Goal: Check status: Check status

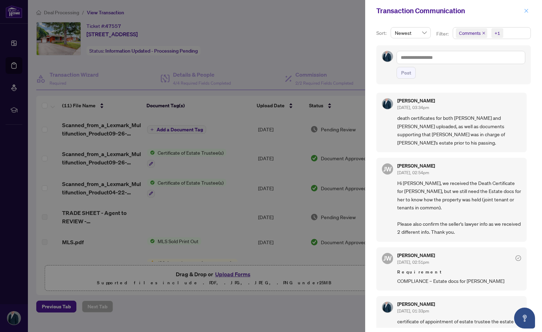
click at [524, 10] on icon "close" at bounding box center [526, 10] width 5 height 5
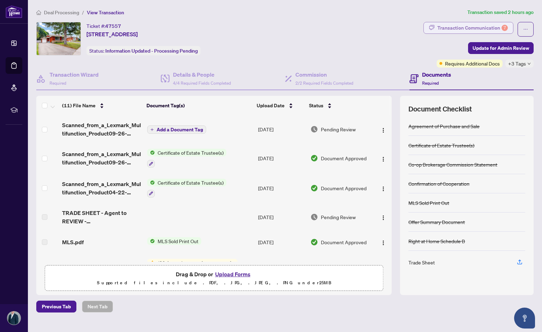
click at [477, 28] on div "Transaction Communication 7" at bounding box center [472, 27] width 70 height 11
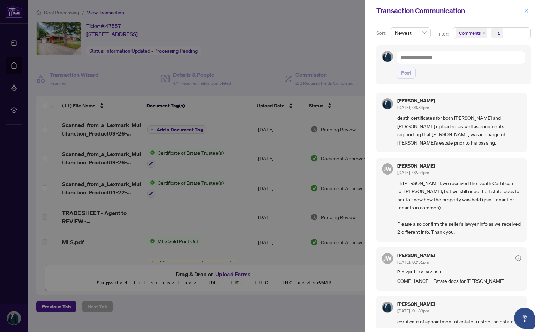
click at [527, 12] on icon "close" at bounding box center [526, 11] width 4 height 4
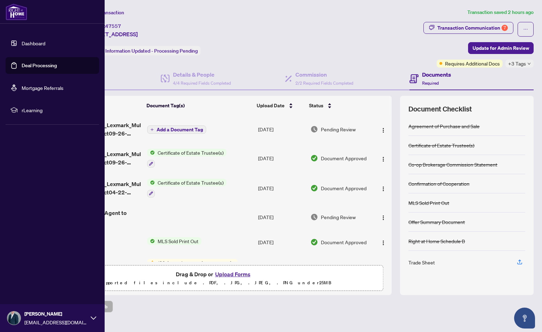
click at [22, 66] on link "Deal Processing" at bounding box center [39, 65] width 35 height 6
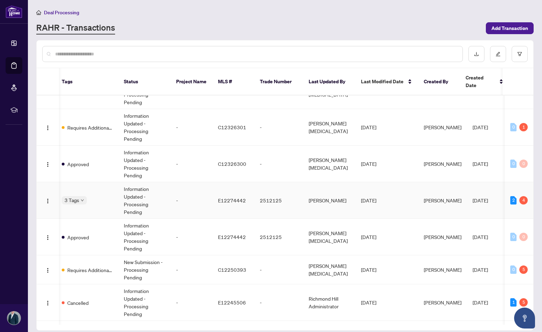
scroll to position [0, 187]
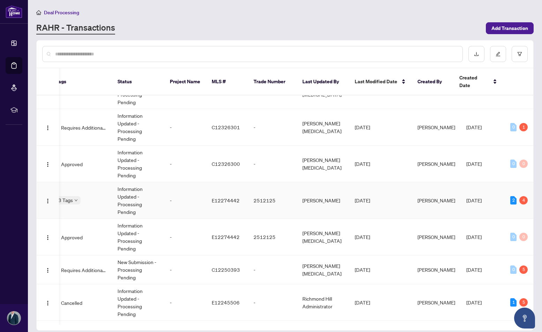
click at [370, 197] on span "[DATE]" at bounding box center [362, 200] width 15 height 6
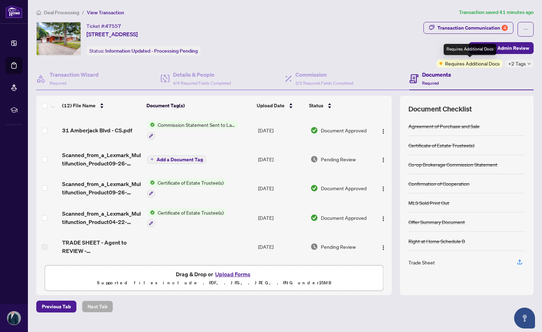
click at [465, 63] on span "Requires Additional Docs" at bounding box center [472, 64] width 55 height 8
click at [189, 123] on span "Commission Statement Sent to Lawyer" at bounding box center [196, 125] width 83 height 8
click at [79, 134] on td "31 Amberjack Blvd - CS.pdf" at bounding box center [101, 130] width 85 height 30
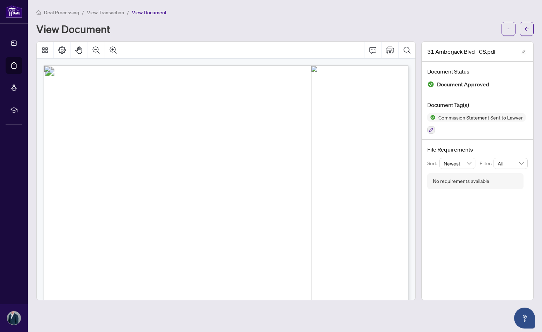
drag, startPoint x: 528, startPoint y: 31, endPoint x: 538, endPoint y: 31, distance: 9.4
click at [528, 31] on span "button" at bounding box center [526, 28] width 5 height 11
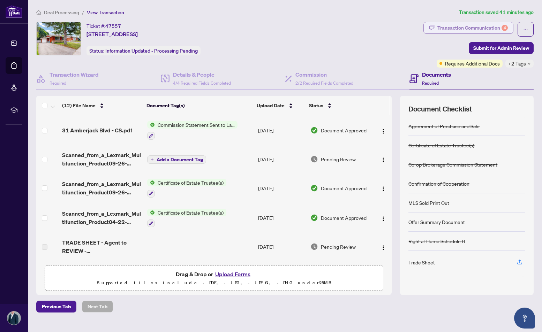
click at [491, 29] on div "Transaction Communication 4" at bounding box center [472, 27] width 70 height 11
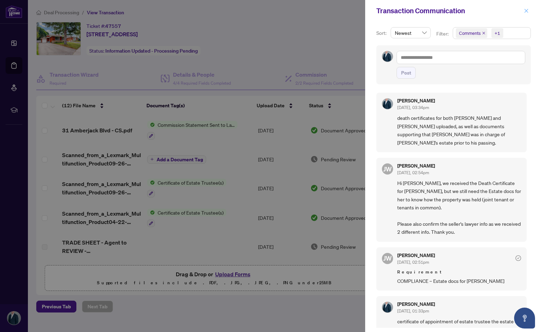
click at [529, 11] on button "button" at bounding box center [525, 11] width 9 height 8
